Goal: Browse casually: Explore the website without a specific task or goal

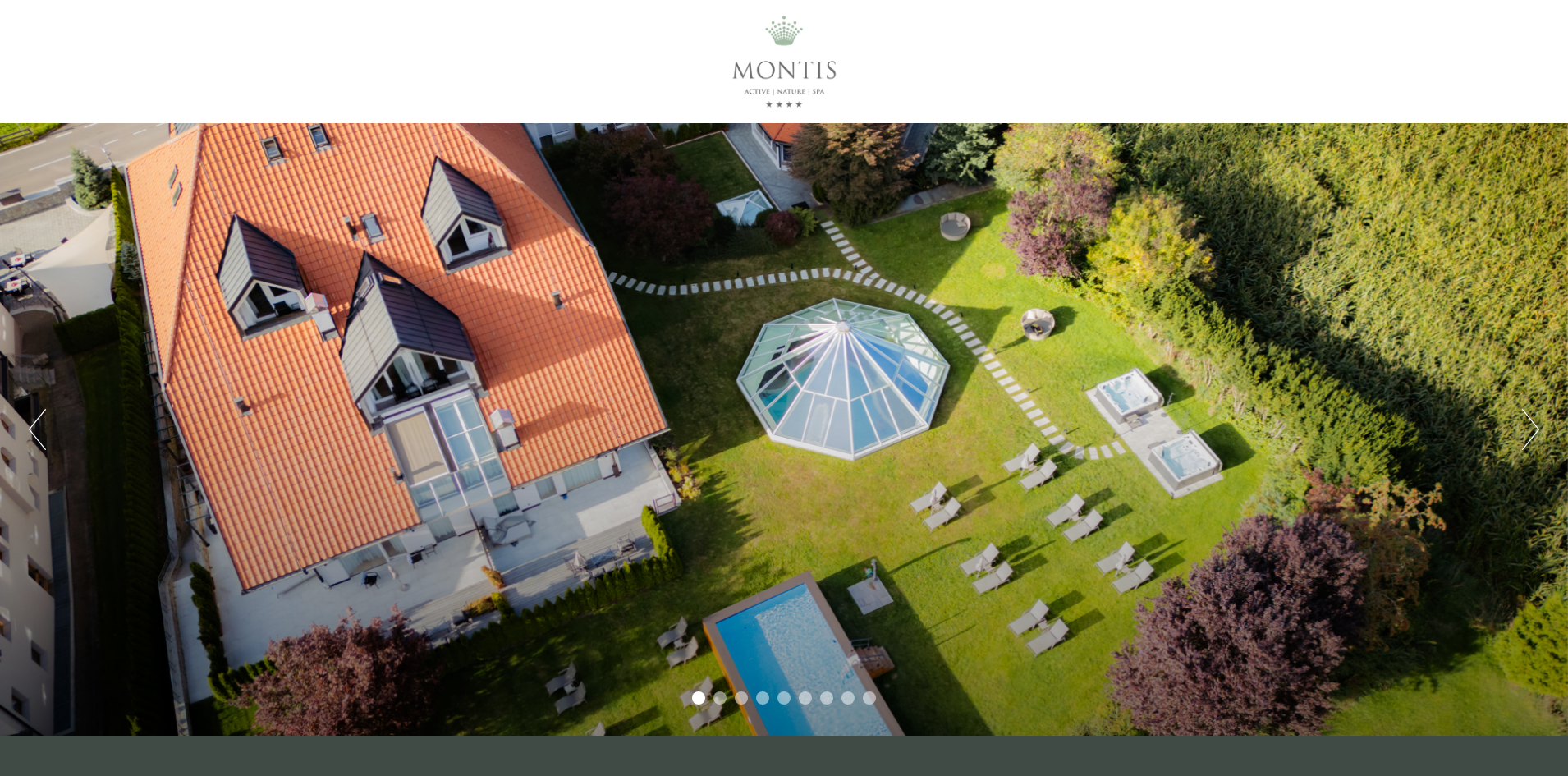
click at [1534, 428] on button "Next" at bounding box center [1530, 429] width 17 height 41
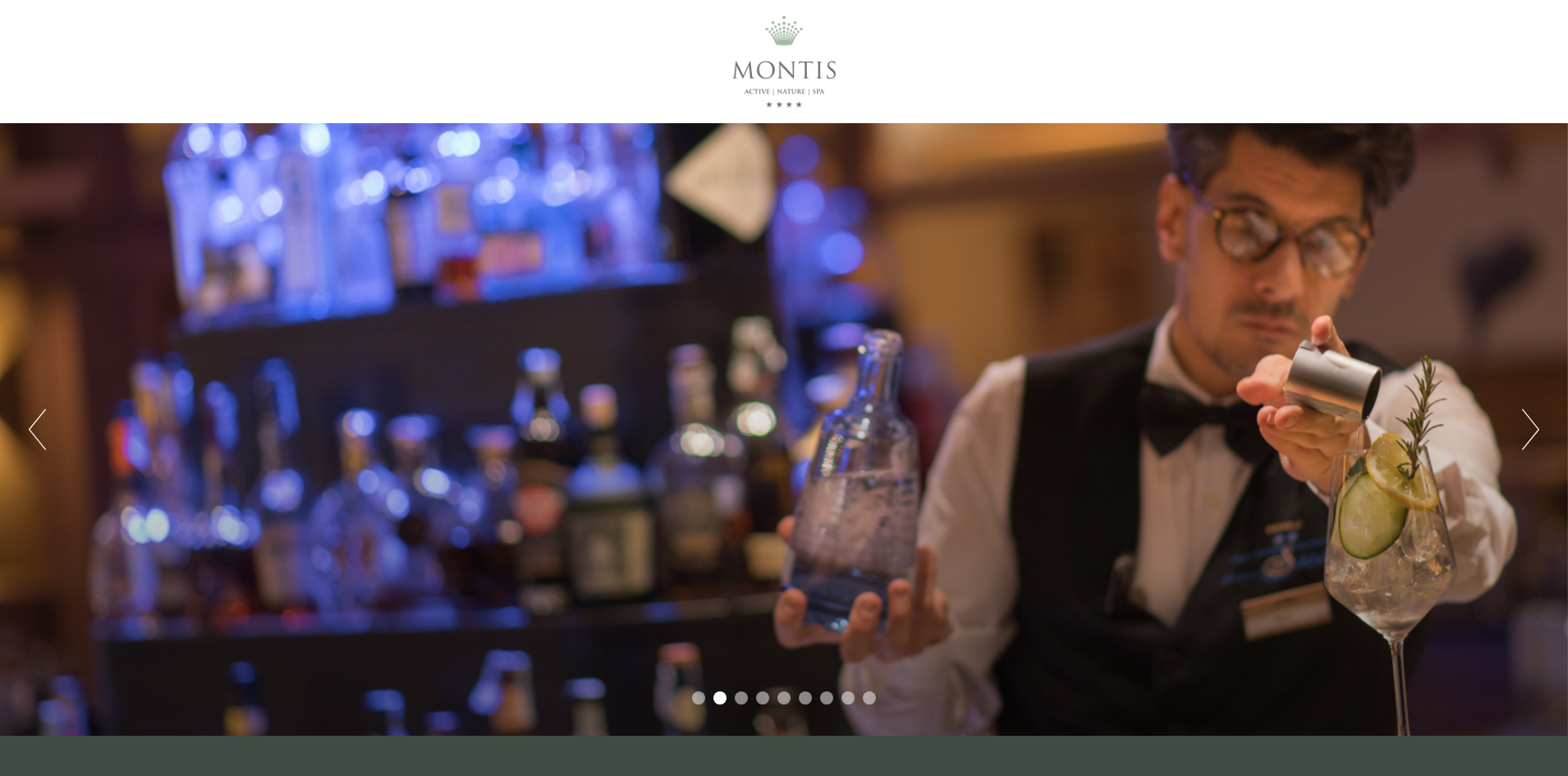
click at [1534, 428] on button "Next" at bounding box center [1530, 429] width 17 height 41
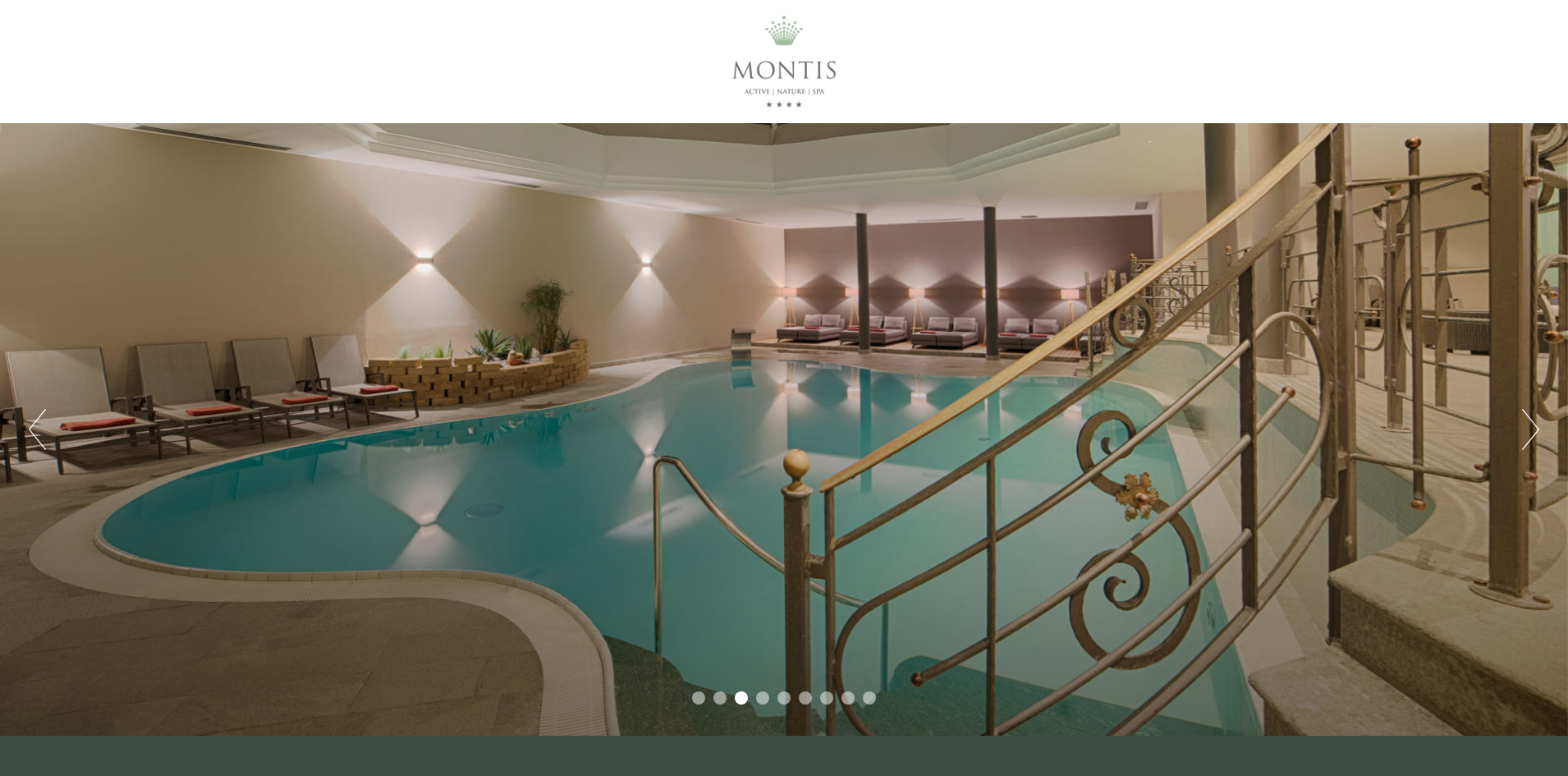
click at [1534, 428] on button "Next" at bounding box center [1530, 429] width 17 height 41
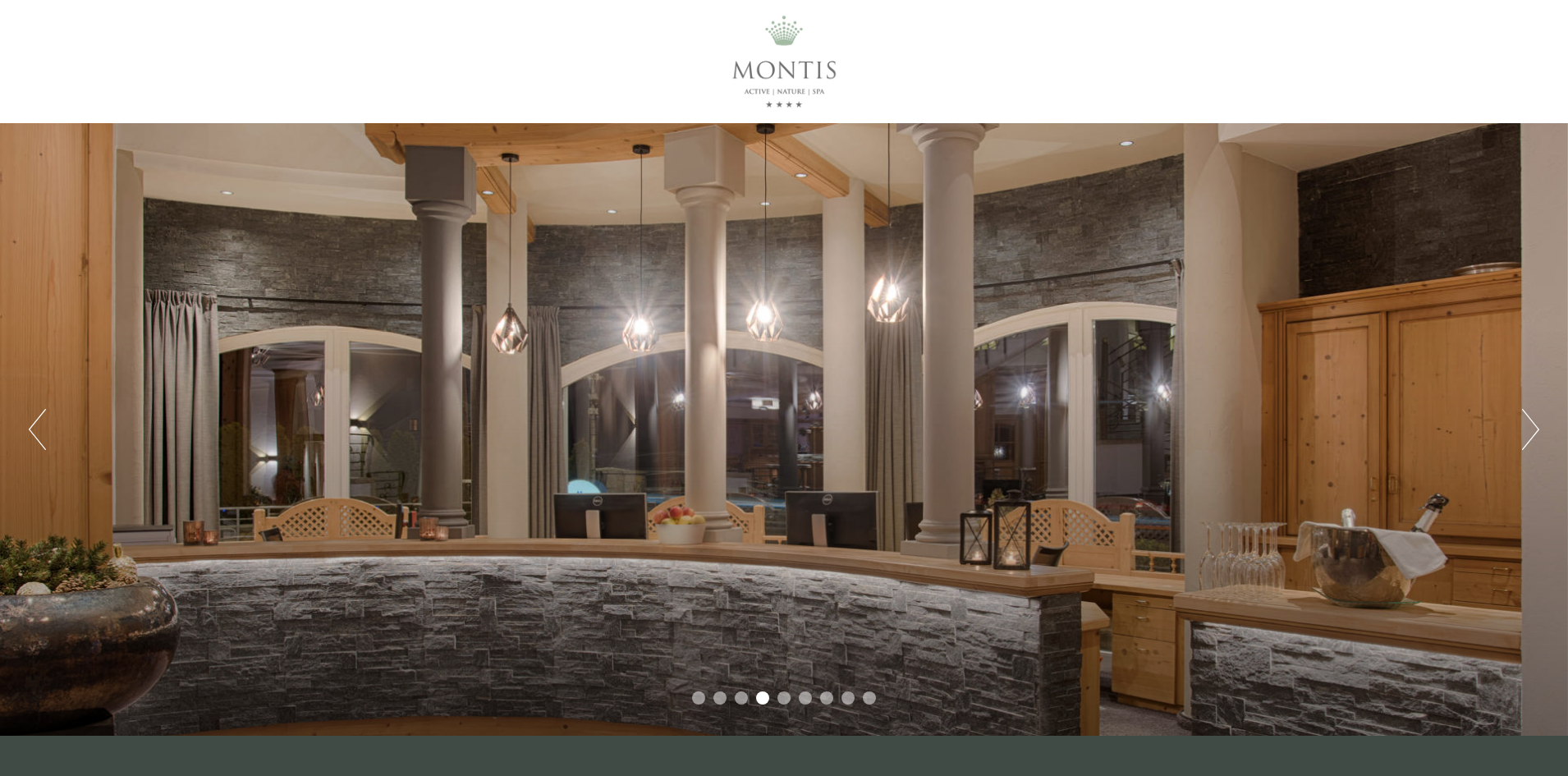
click at [1534, 428] on button "Next" at bounding box center [1530, 429] width 17 height 41
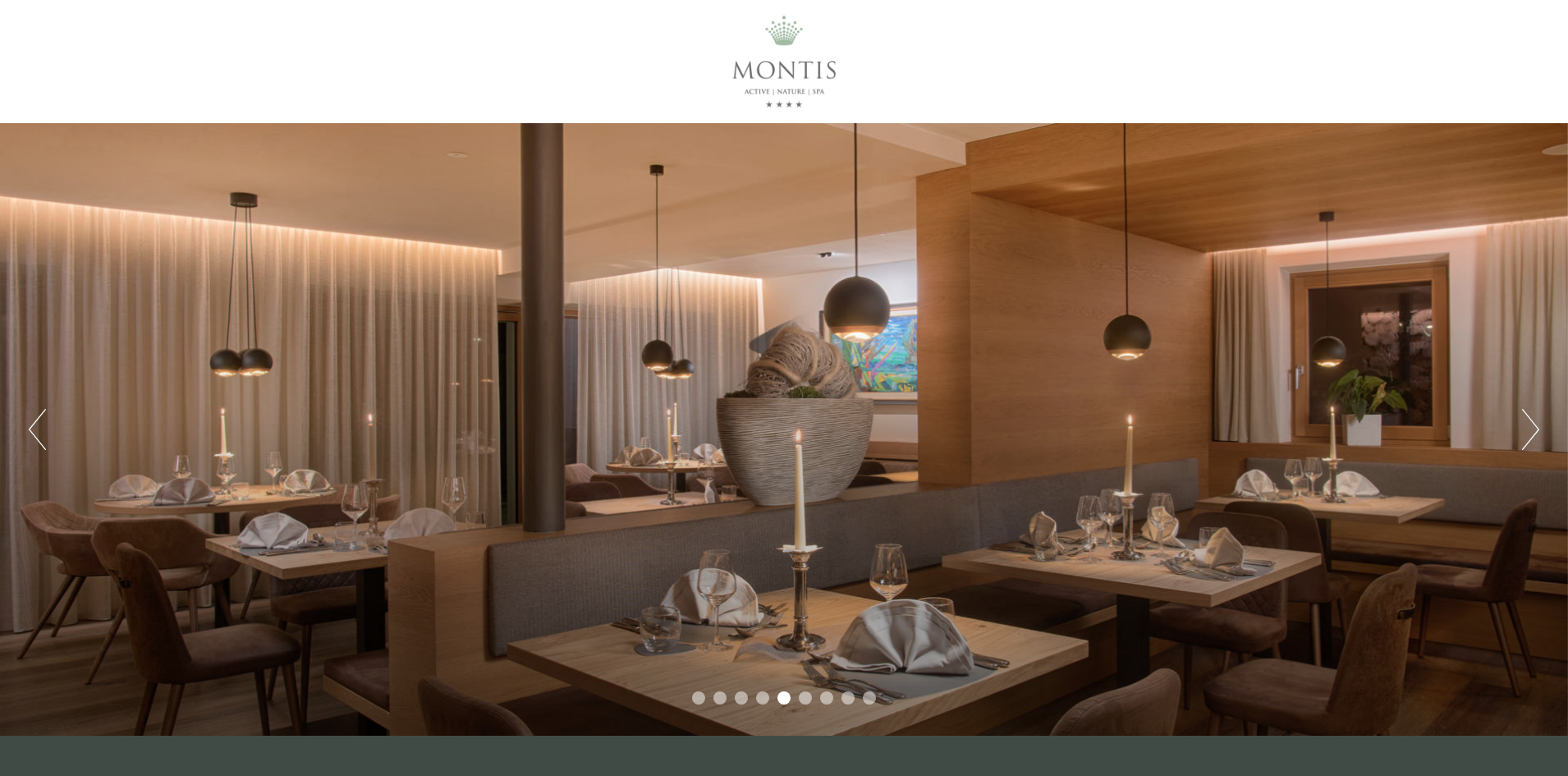
click at [1534, 428] on button "Next" at bounding box center [1530, 429] width 17 height 41
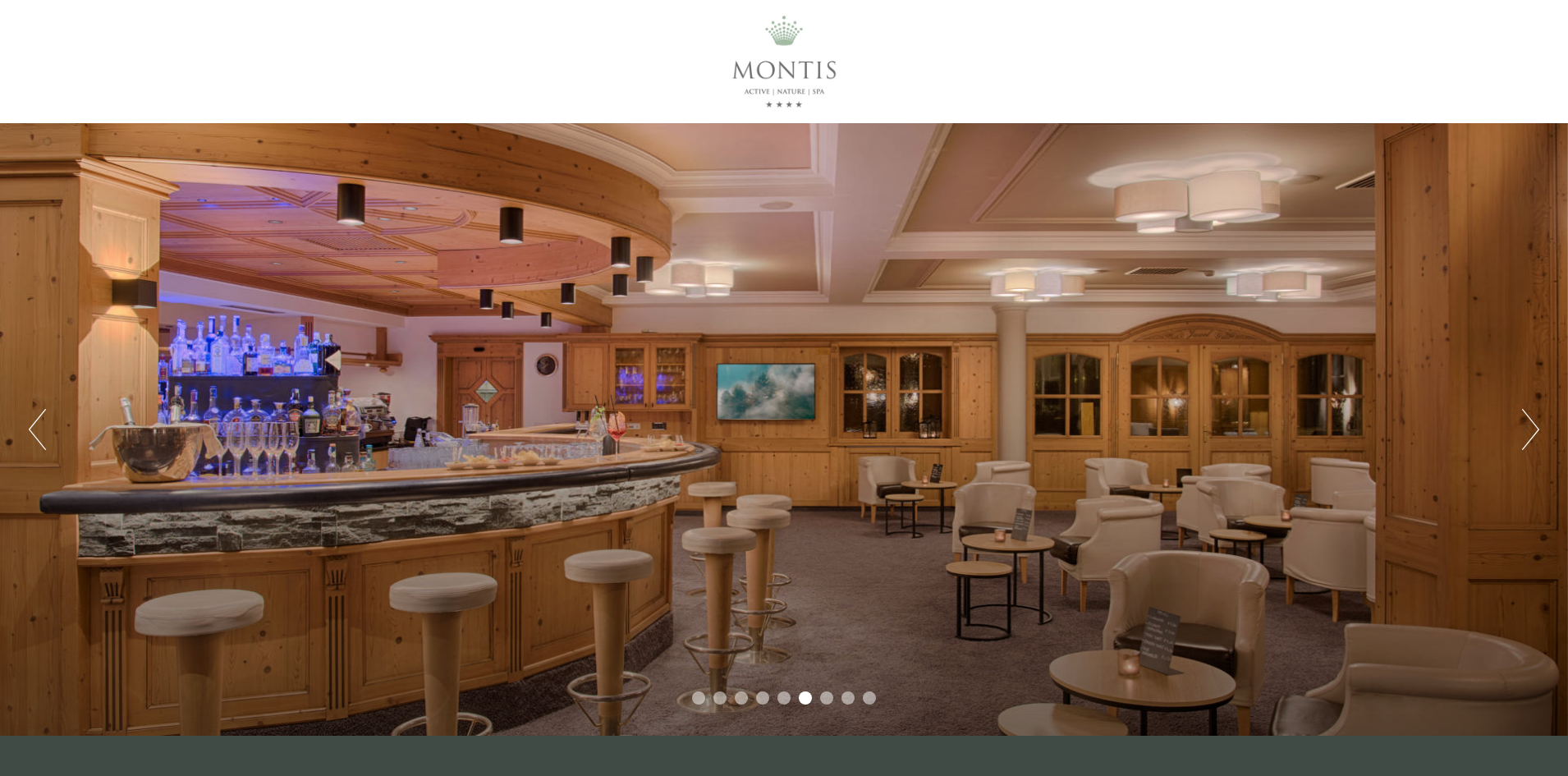
click at [1534, 428] on button "Next" at bounding box center [1530, 429] width 17 height 41
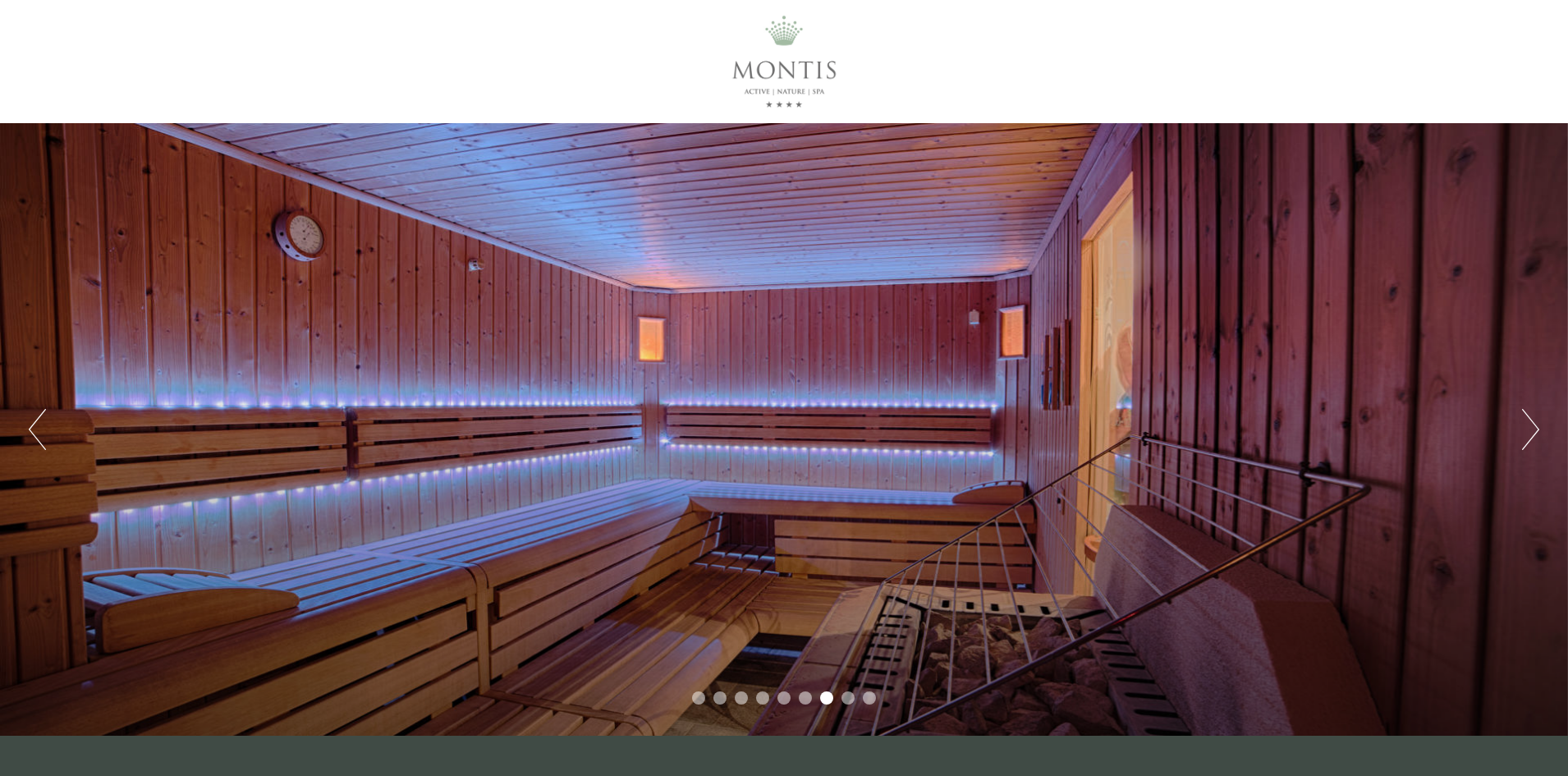
click at [1534, 428] on button "Next" at bounding box center [1530, 429] width 17 height 41
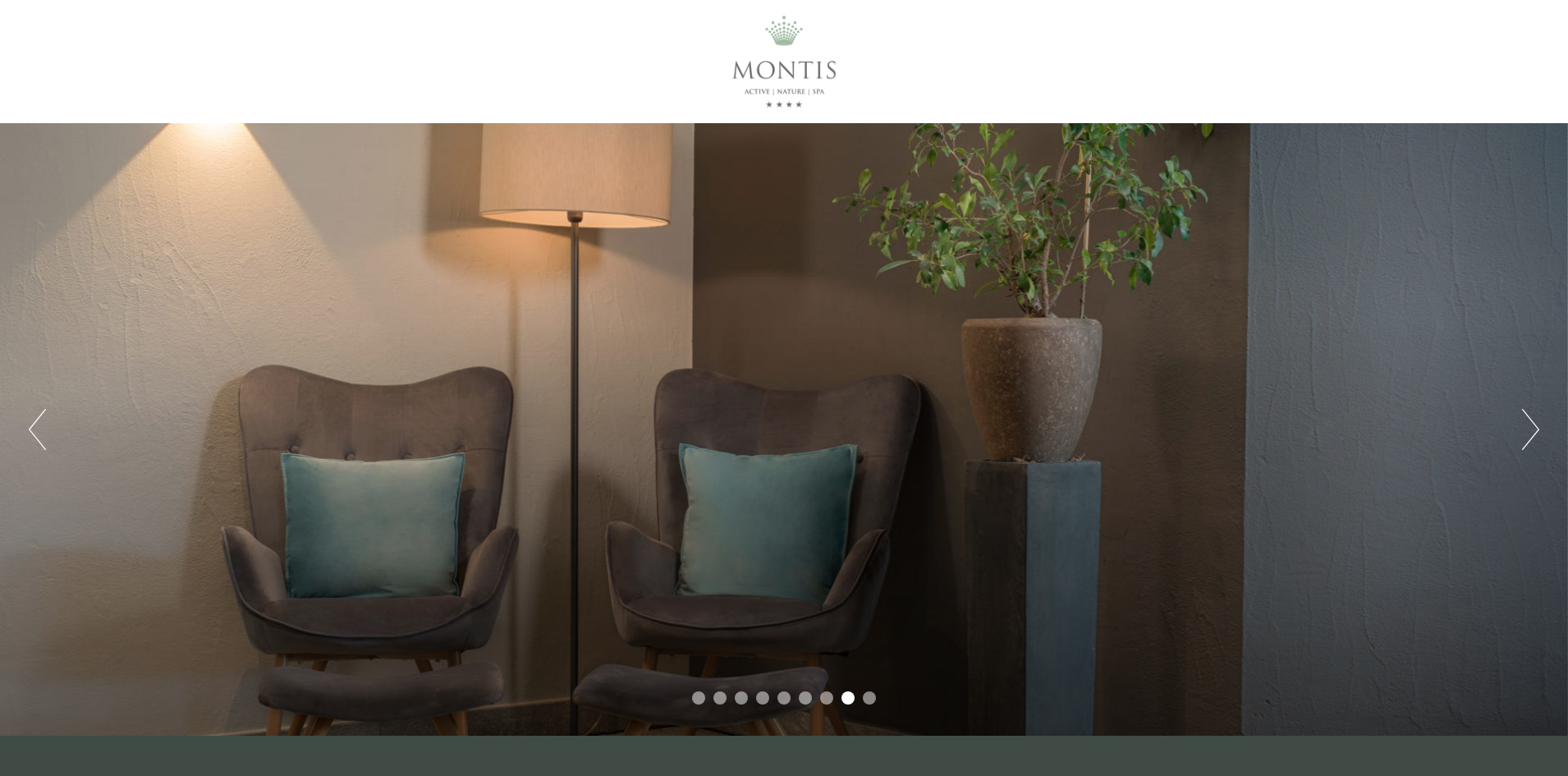
click at [1534, 428] on button "Next" at bounding box center [1530, 429] width 17 height 41
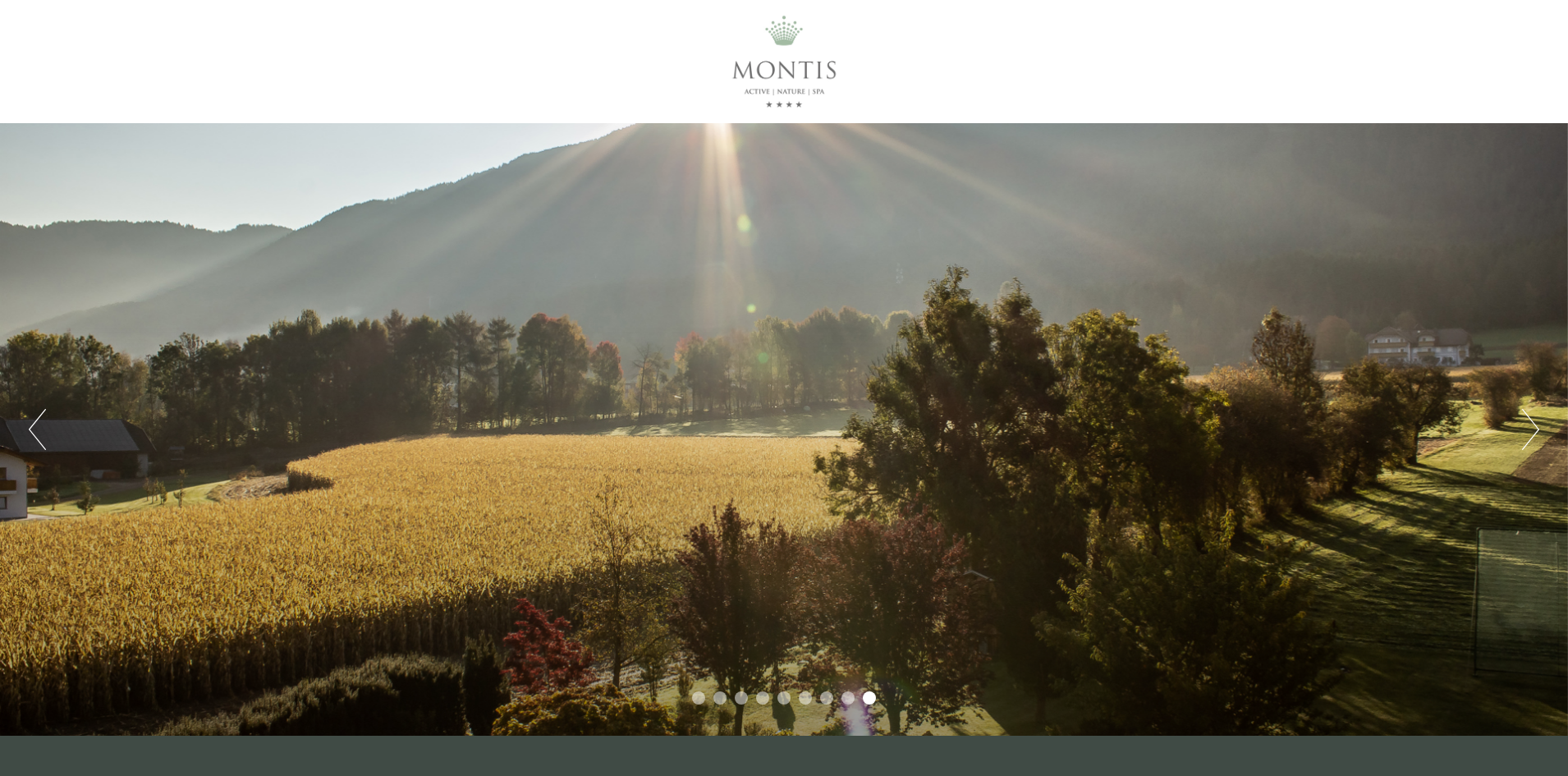
click at [1534, 428] on button "Next" at bounding box center [1530, 429] width 17 height 41
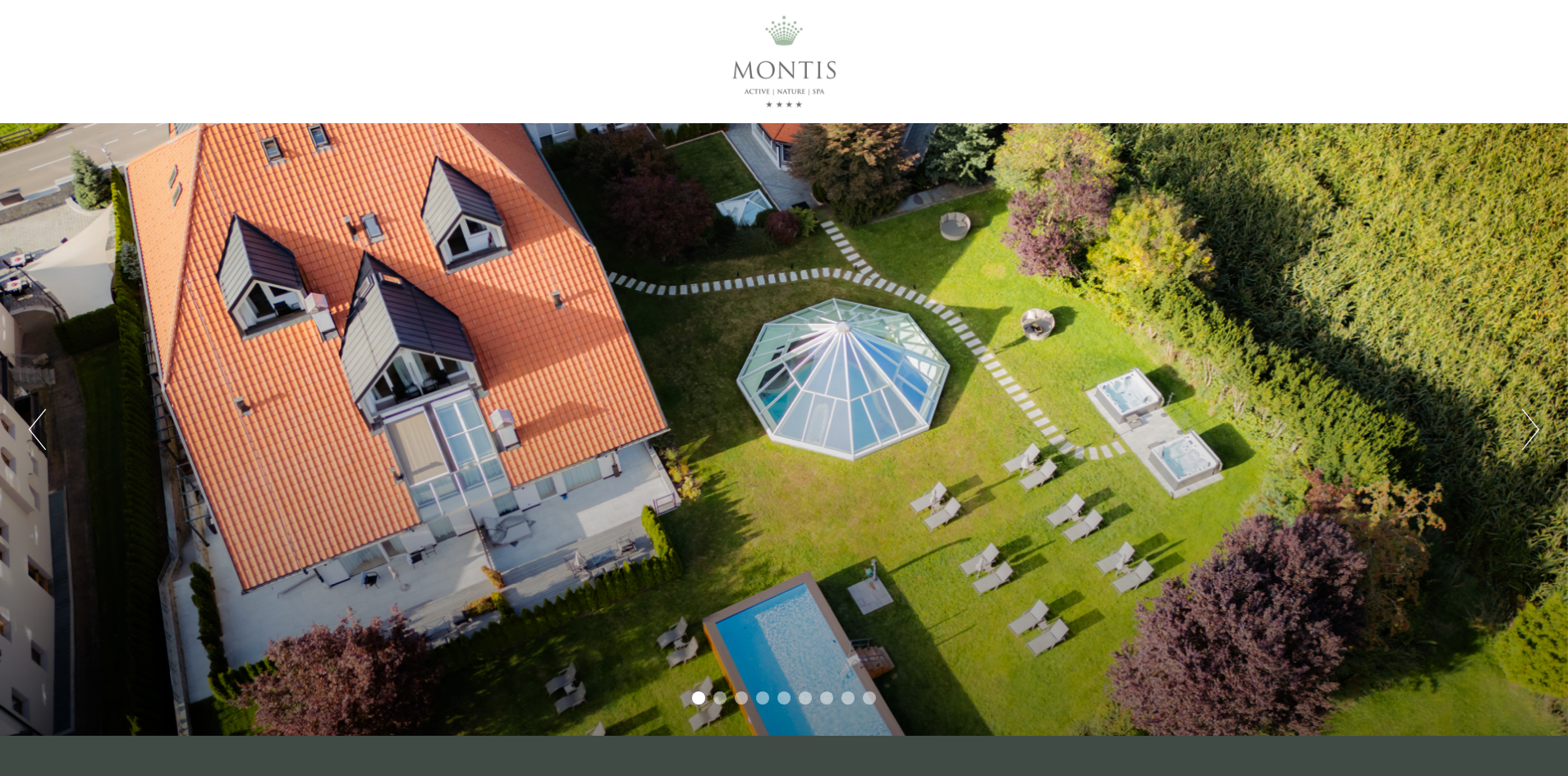
click at [1534, 428] on button "Next" at bounding box center [1530, 429] width 17 height 41
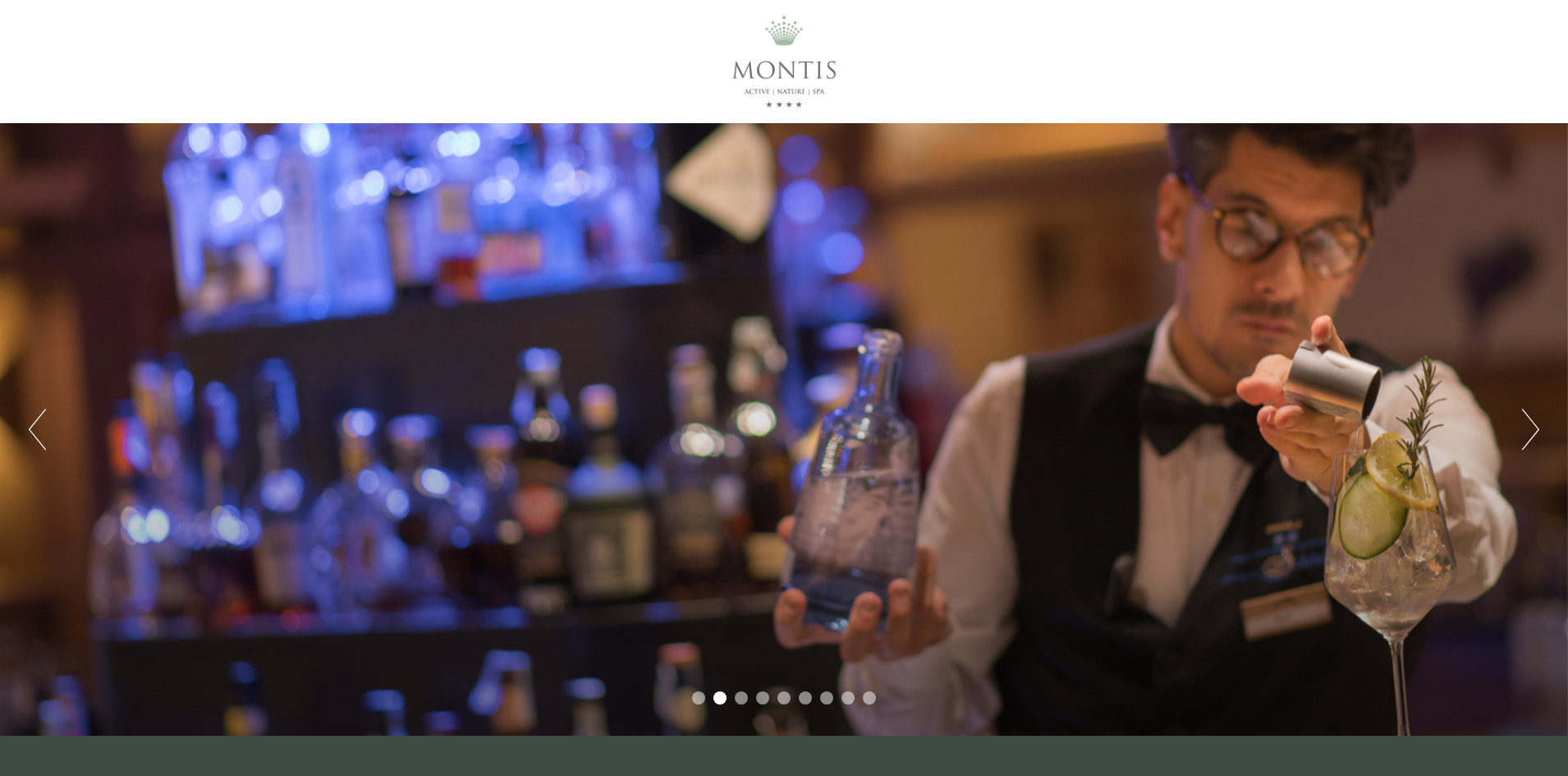
click at [1534, 428] on button "Next" at bounding box center [1530, 429] width 17 height 41
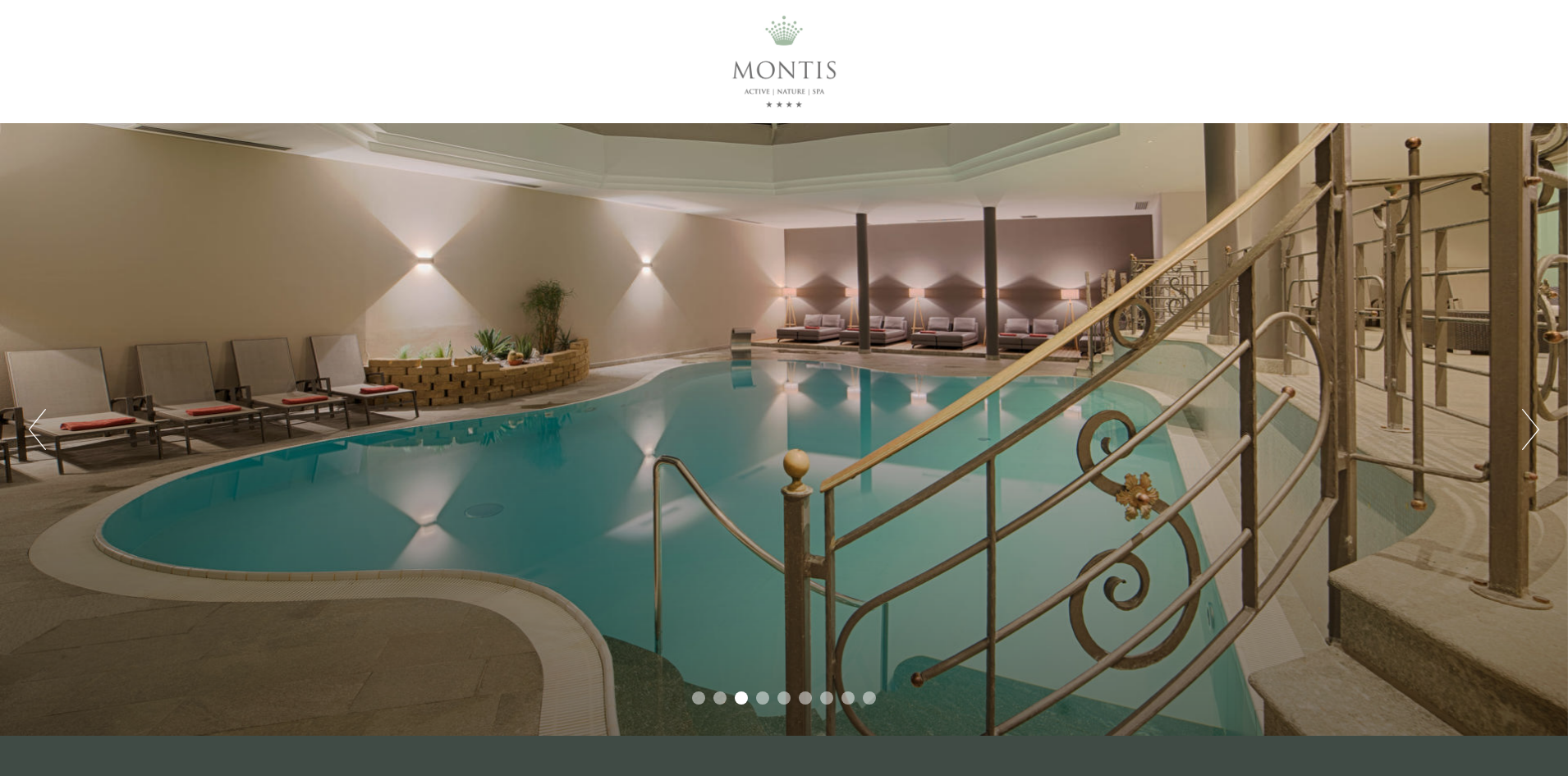
click at [1534, 428] on button "Next" at bounding box center [1530, 429] width 17 height 41
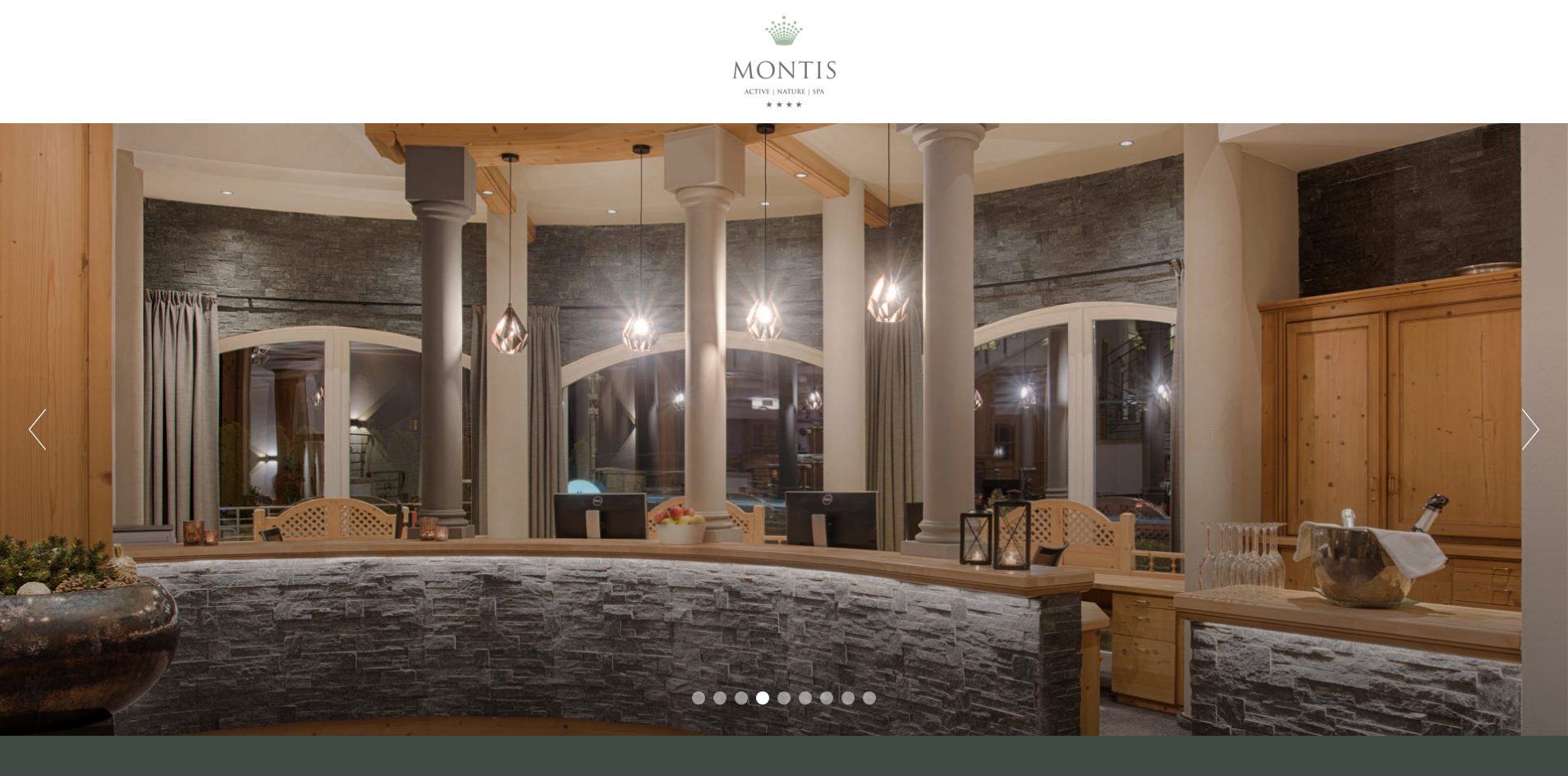
click at [1534, 428] on button "Next" at bounding box center [1530, 429] width 17 height 41
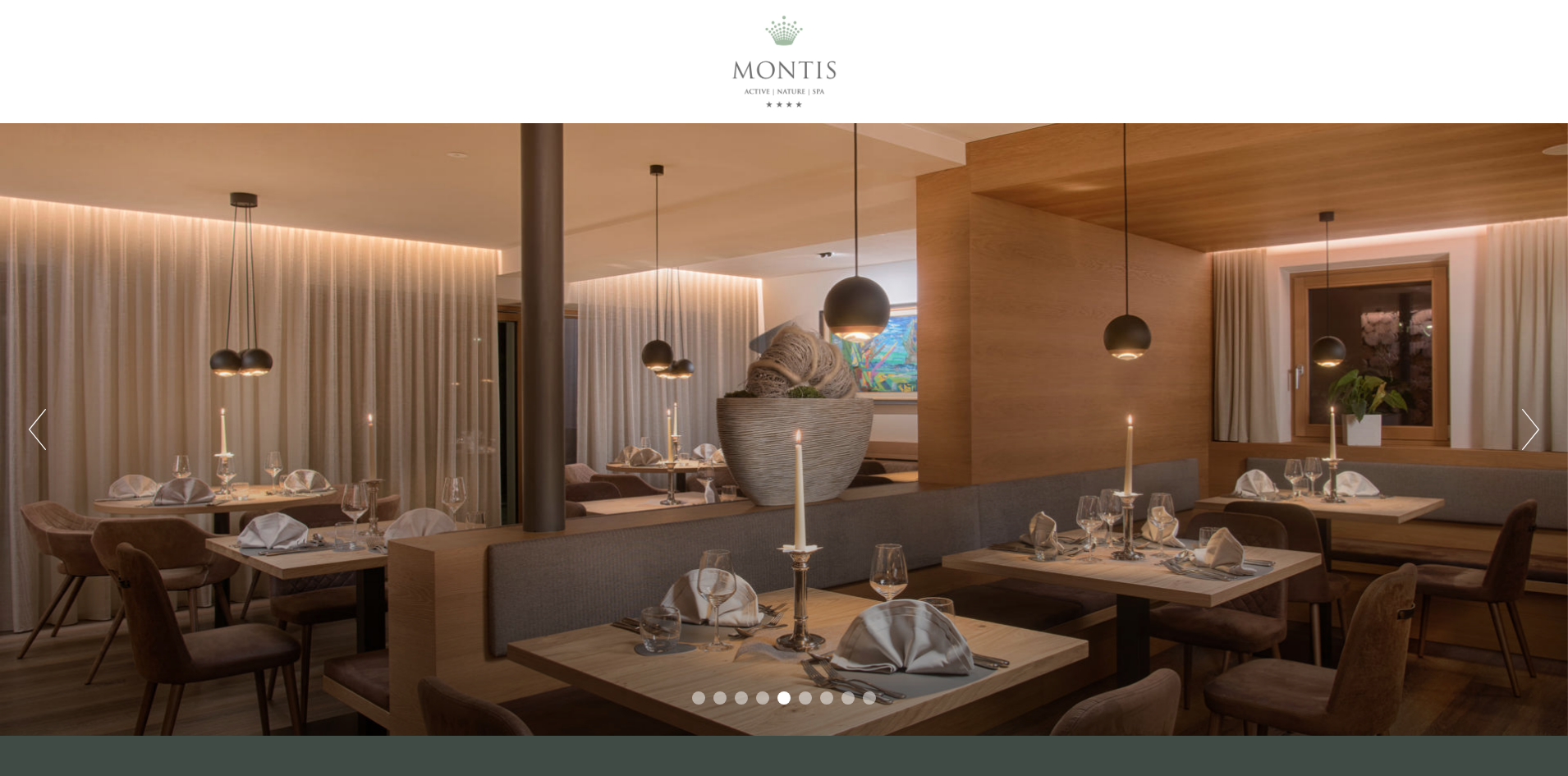
click at [1534, 428] on button "Next" at bounding box center [1530, 429] width 17 height 41
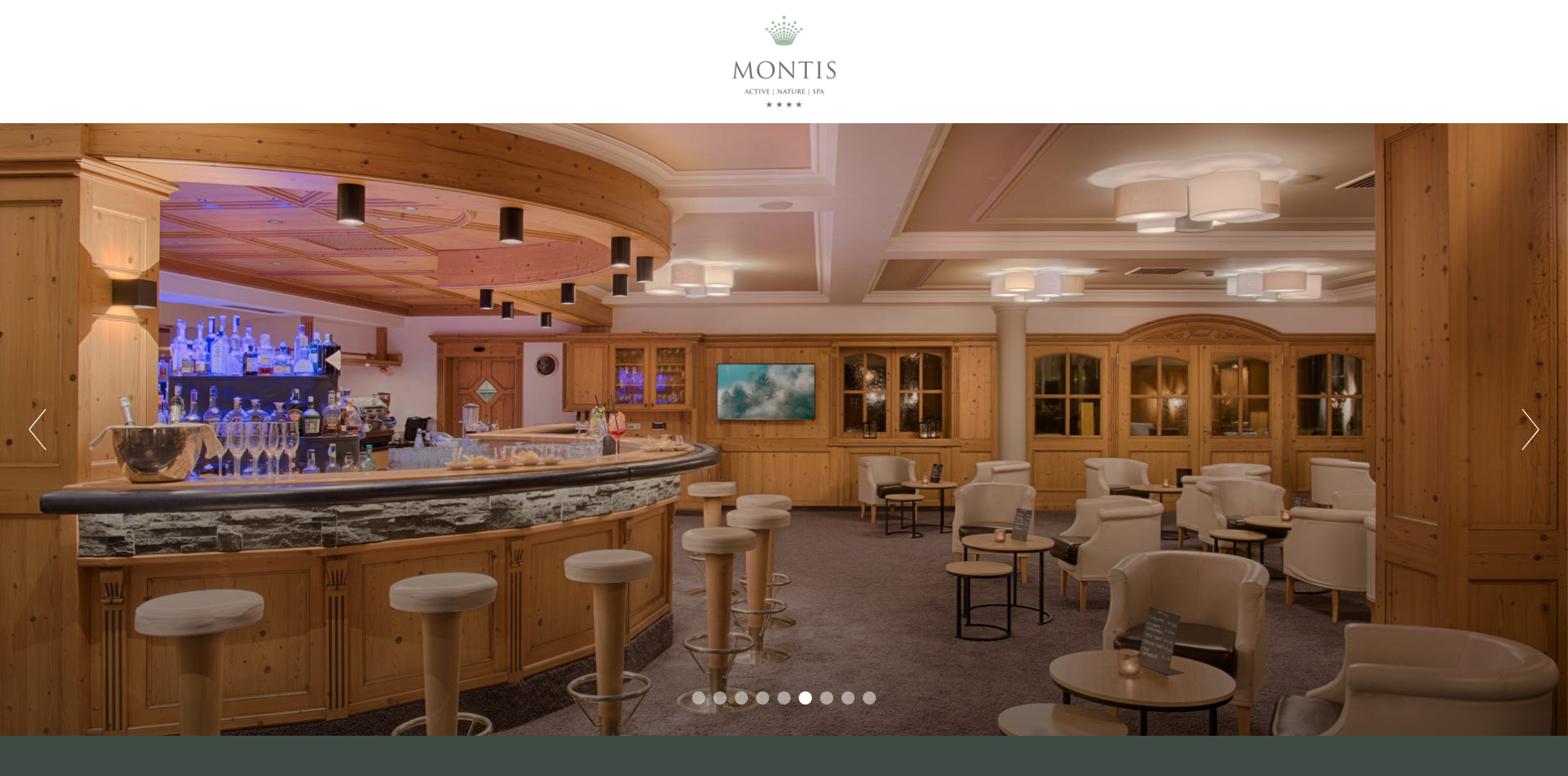
click at [1534, 428] on button "Next" at bounding box center [1530, 429] width 17 height 41
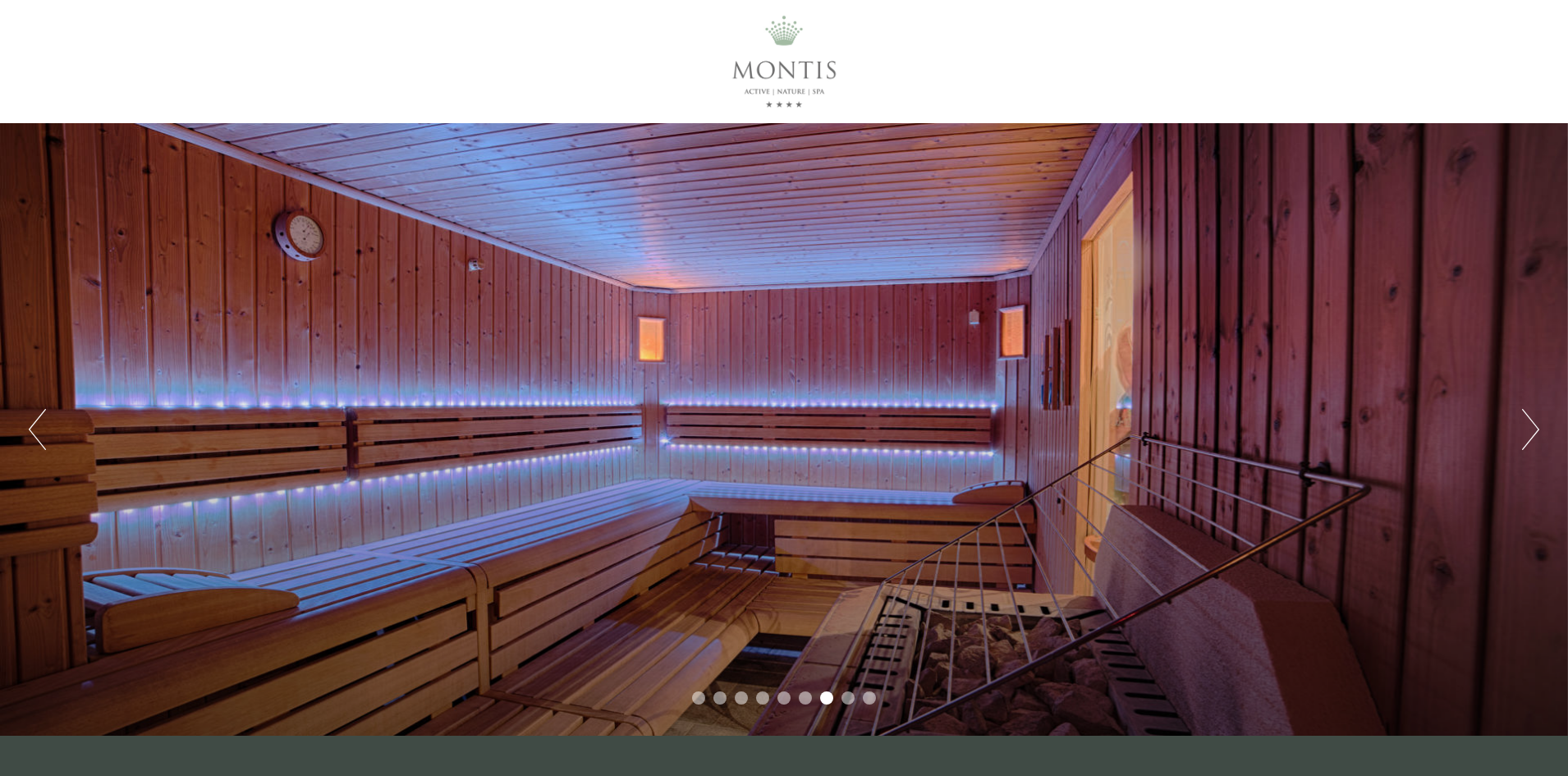
click at [1534, 428] on button "Next" at bounding box center [1530, 429] width 17 height 41
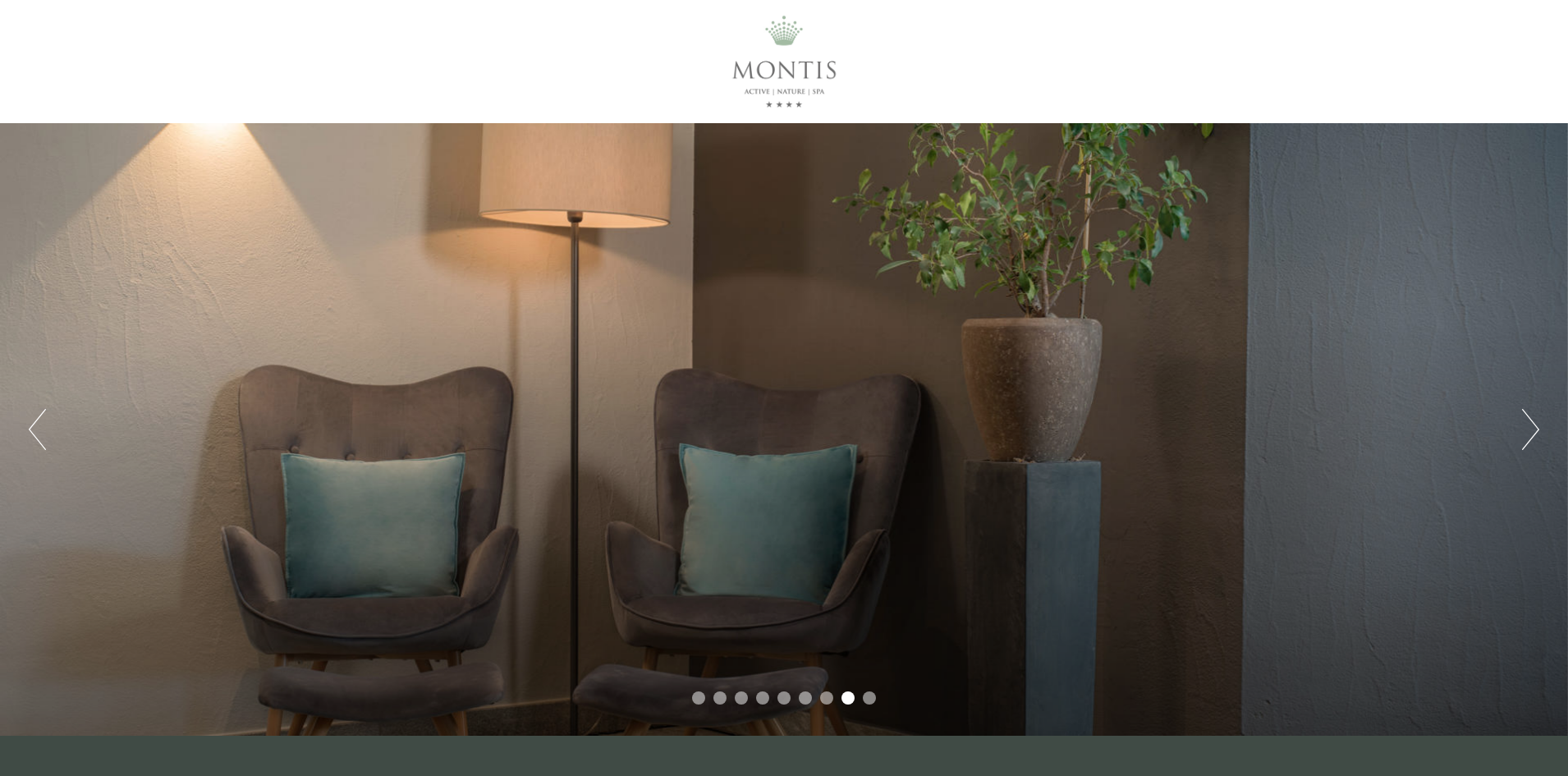
click at [1534, 428] on button "Next" at bounding box center [1530, 429] width 17 height 41
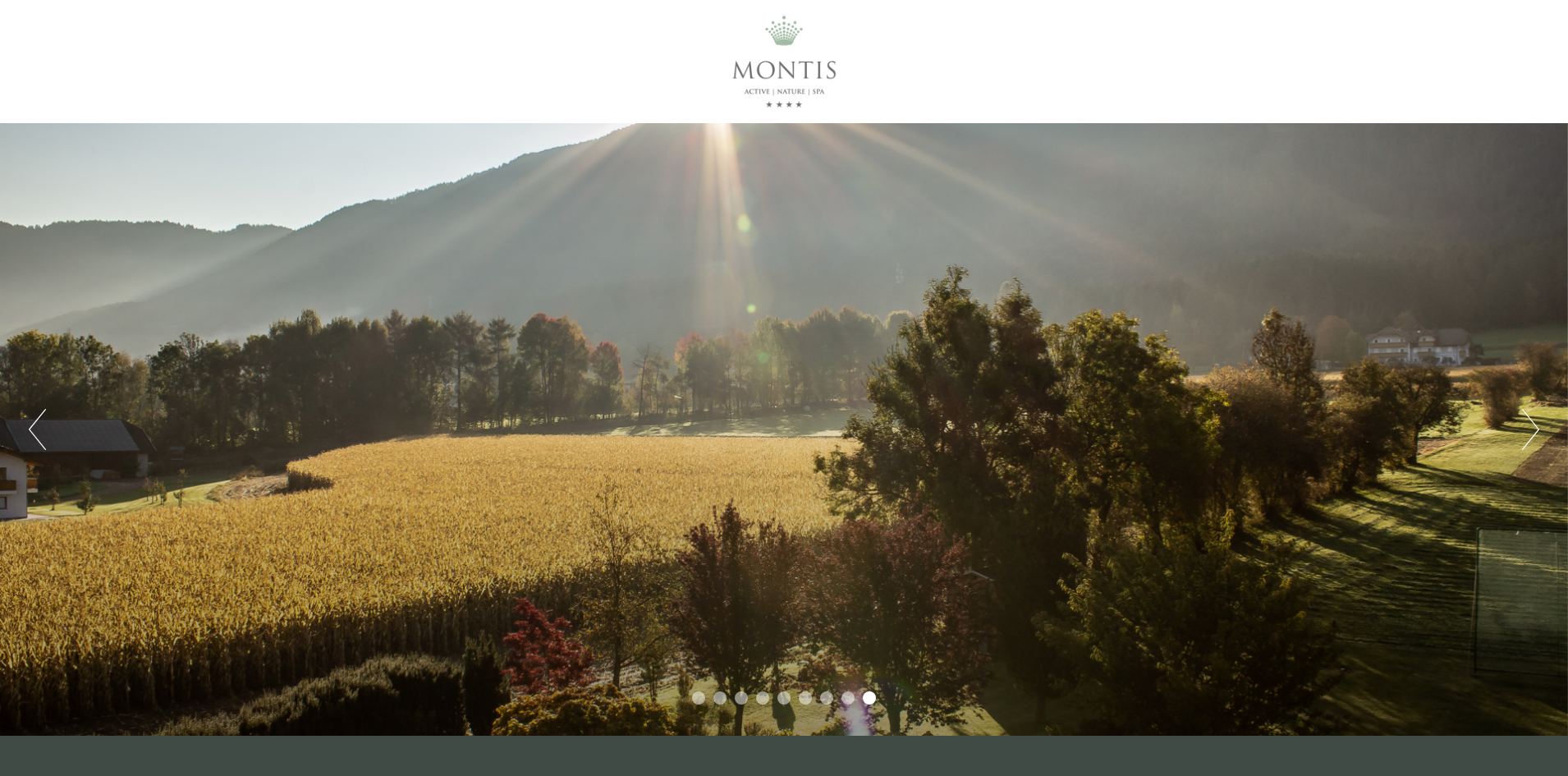
click at [1534, 428] on button "Next" at bounding box center [1530, 429] width 17 height 41
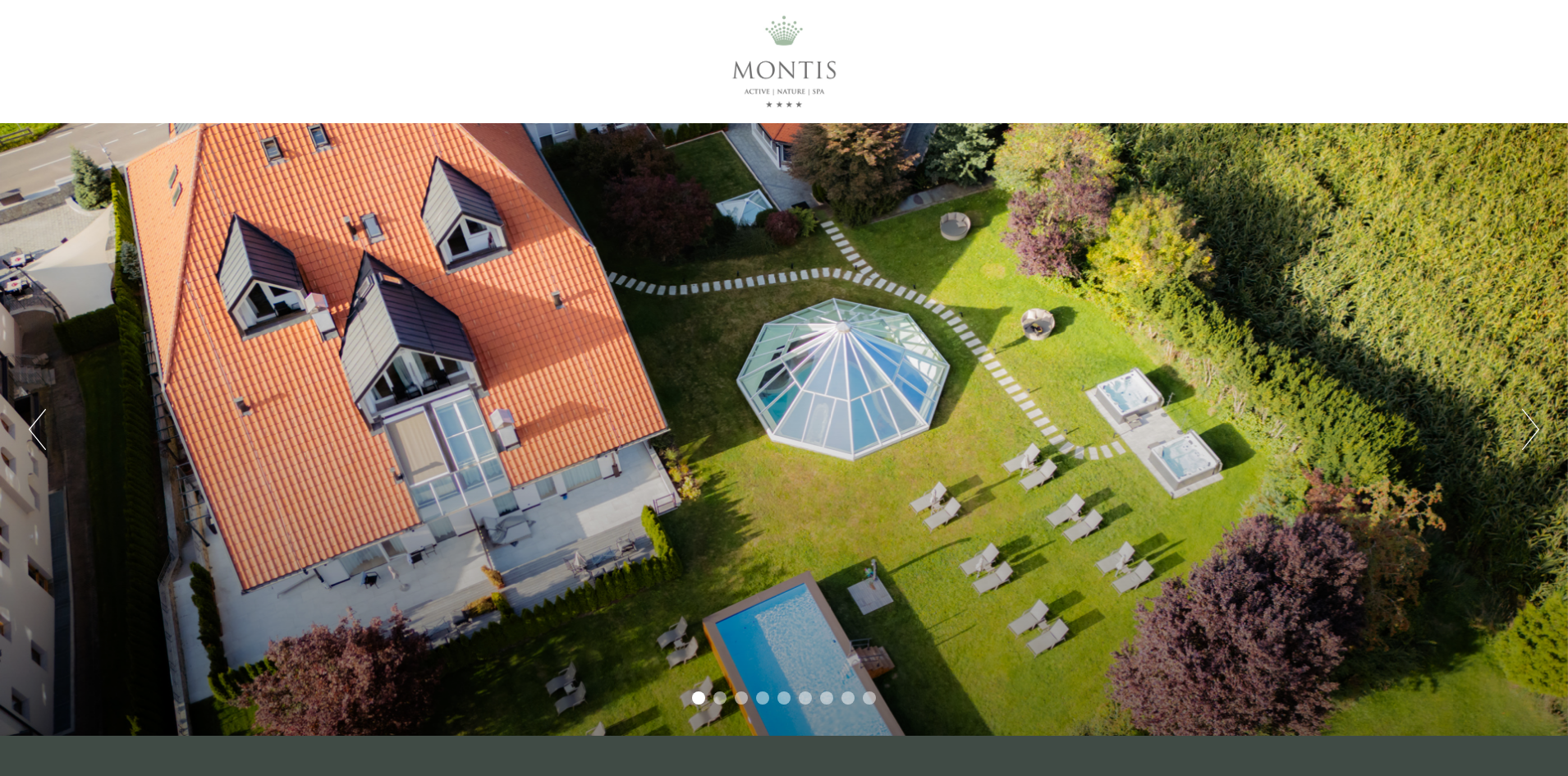
click at [1534, 428] on button "Next" at bounding box center [1530, 429] width 17 height 41
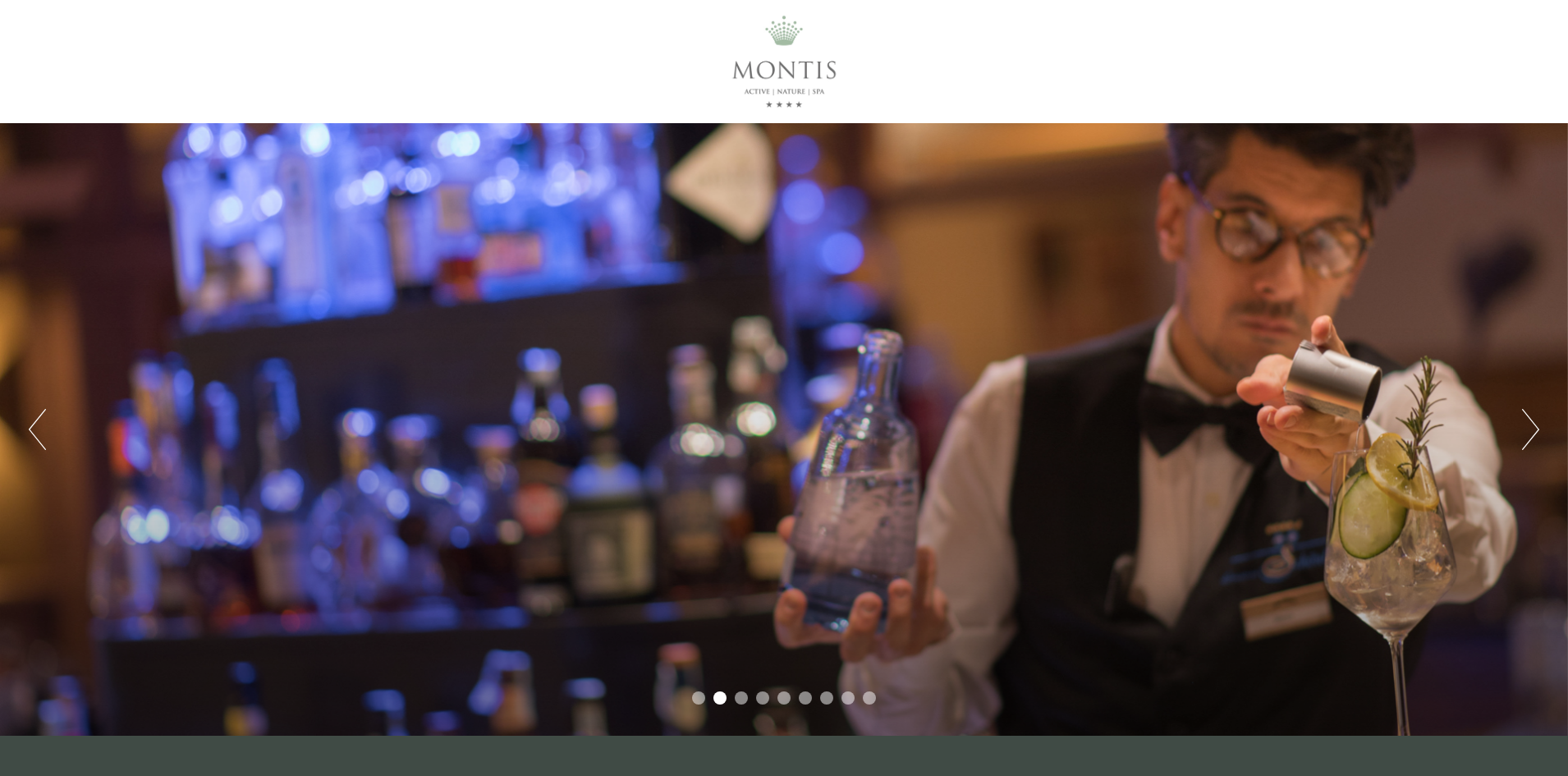
click at [1534, 428] on button "Next" at bounding box center [1530, 429] width 17 height 41
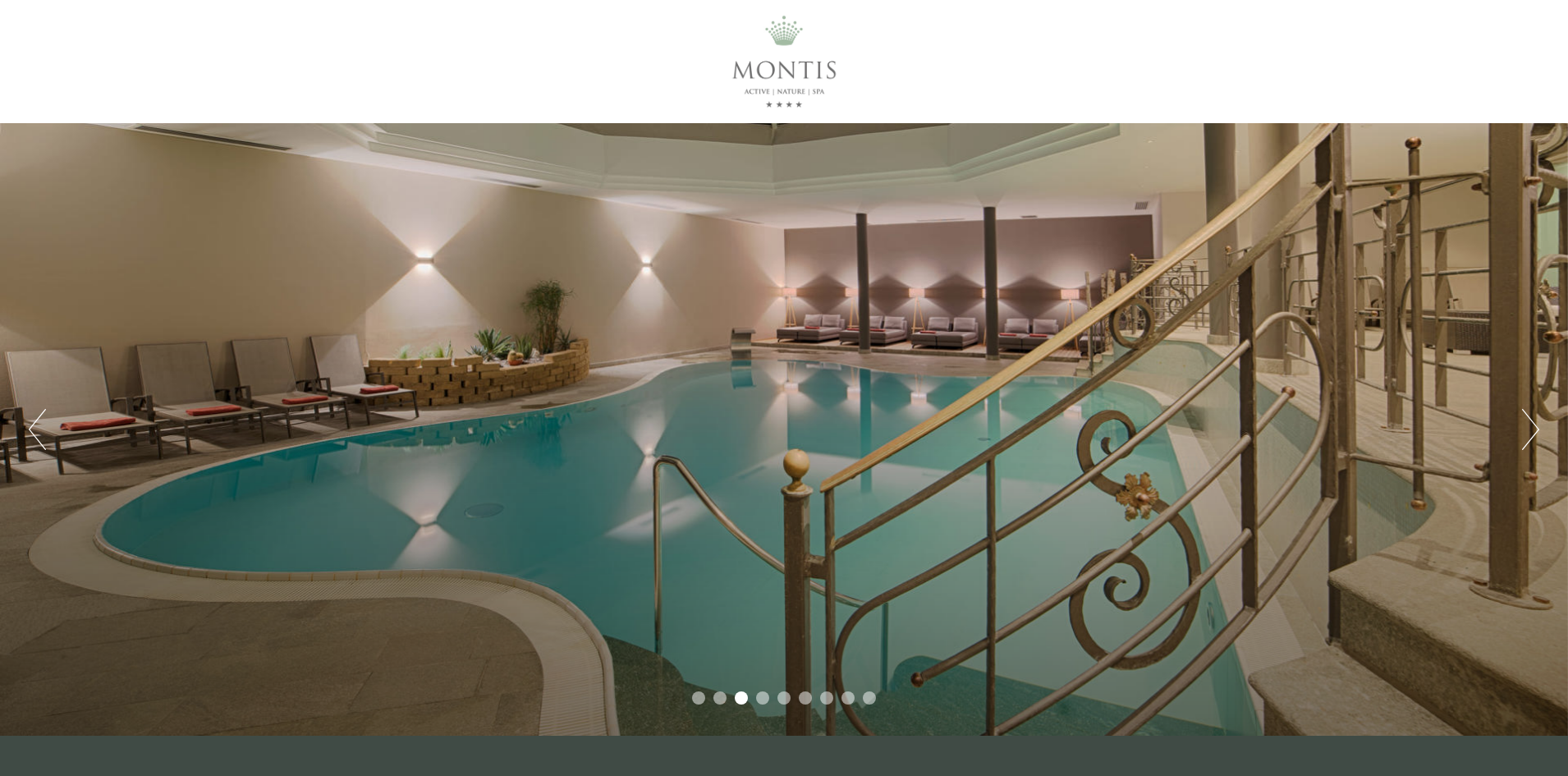
click at [1534, 428] on button "Next" at bounding box center [1530, 429] width 17 height 41
